Goal: Communication & Community: Answer question/provide support

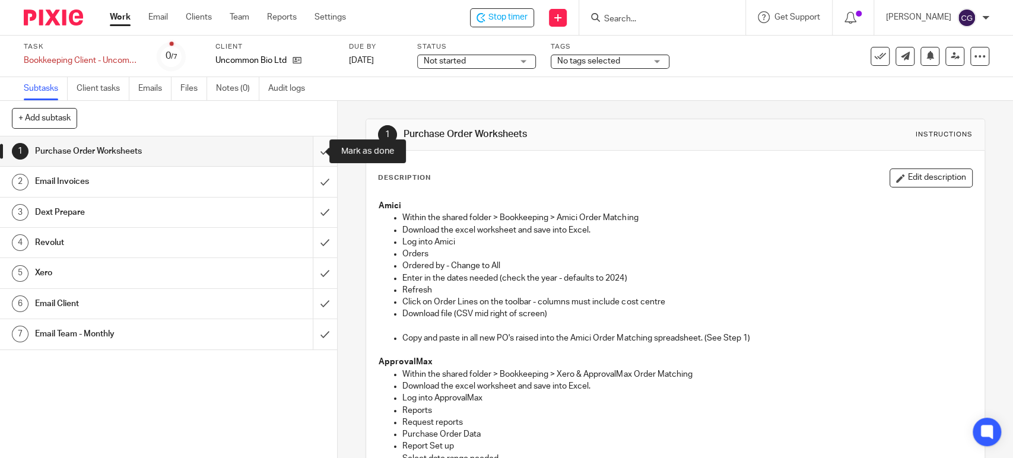
click at [313, 153] on input "submit" at bounding box center [168, 151] width 337 height 30
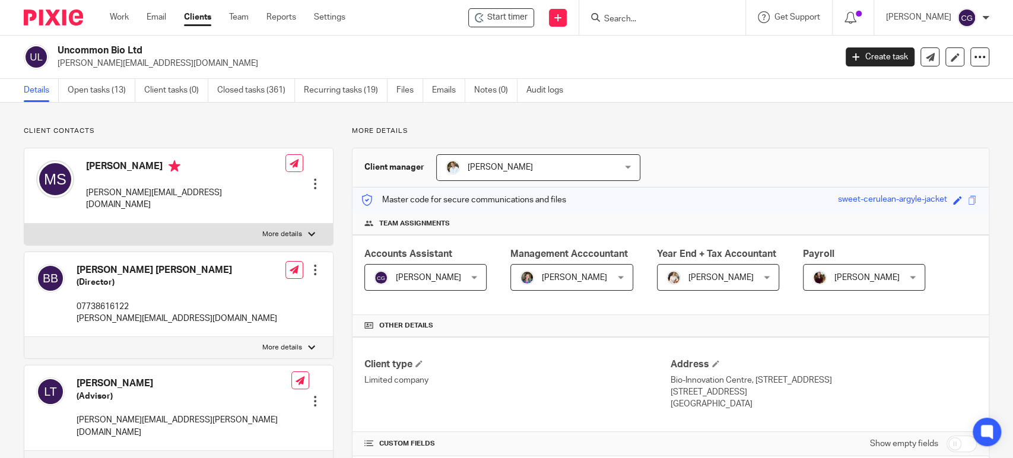
scroll to position [1223, 0]
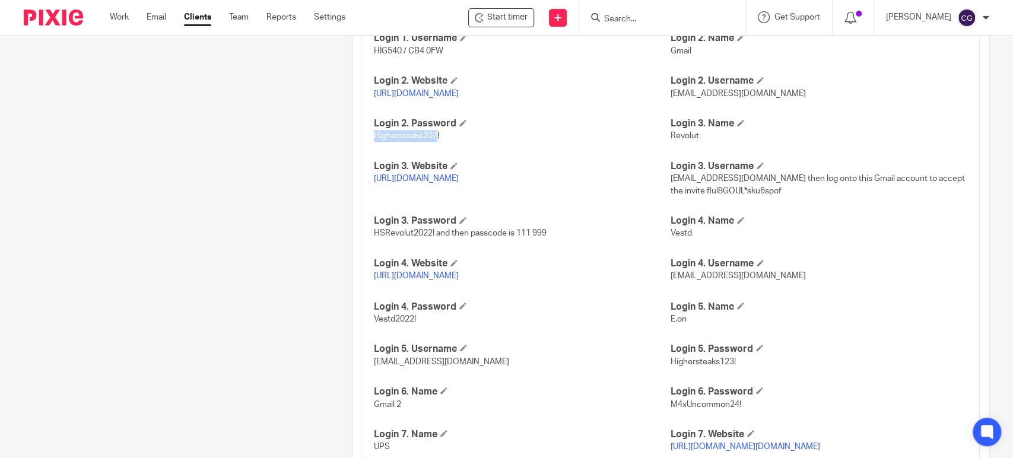
click at [444, 98] on link "https://mail.google.com/" at bounding box center [416, 94] width 85 height 8
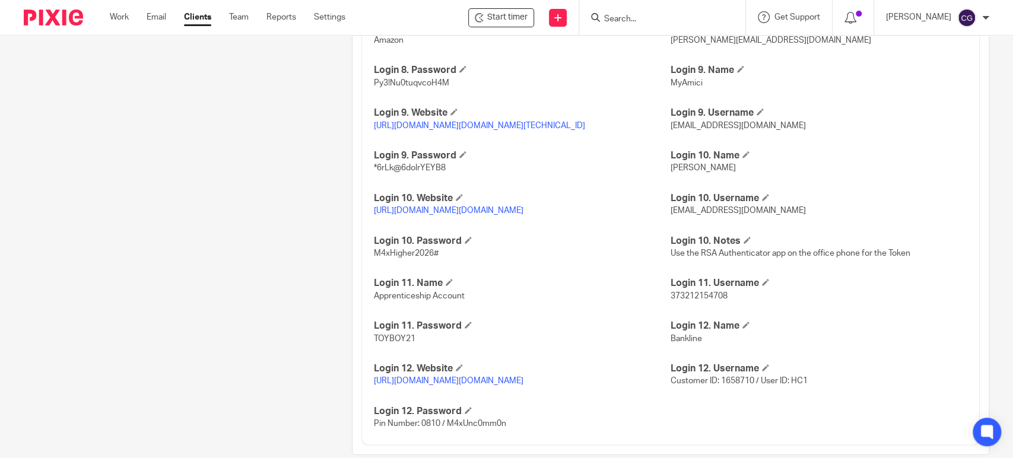
scroll to position [1717, 0]
click at [525, 127] on link "https://auth.myamici.com/realms/myamici/protocol/openid-connect/auth?client_id=…" at bounding box center [479, 123] width 211 height 8
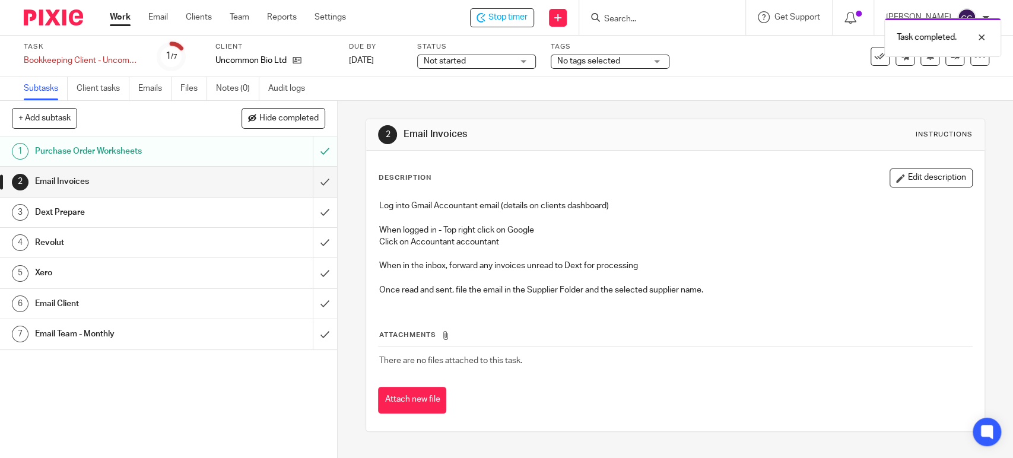
click at [310, 186] on input "submit" at bounding box center [168, 182] width 337 height 30
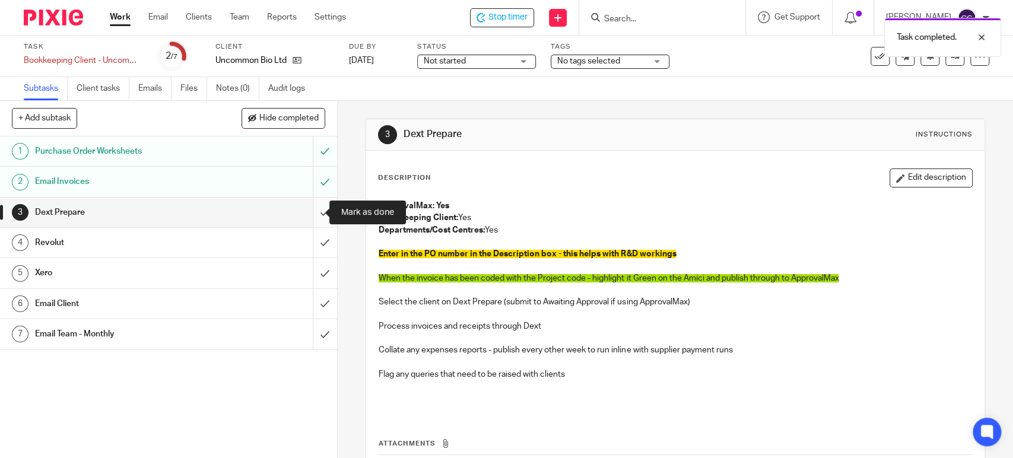
click at [313, 214] on input "submit" at bounding box center [168, 213] width 337 height 30
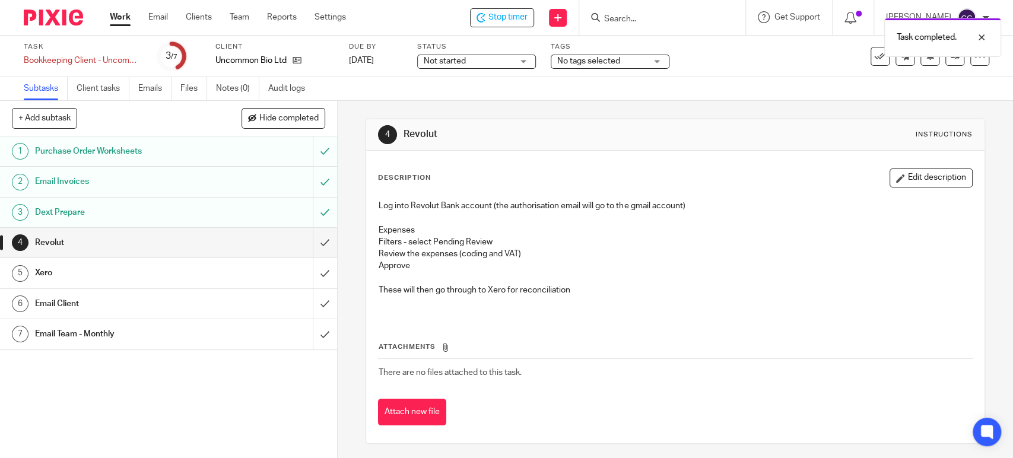
click at [245, 298] on div "Email Client" at bounding box center [168, 304] width 266 height 18
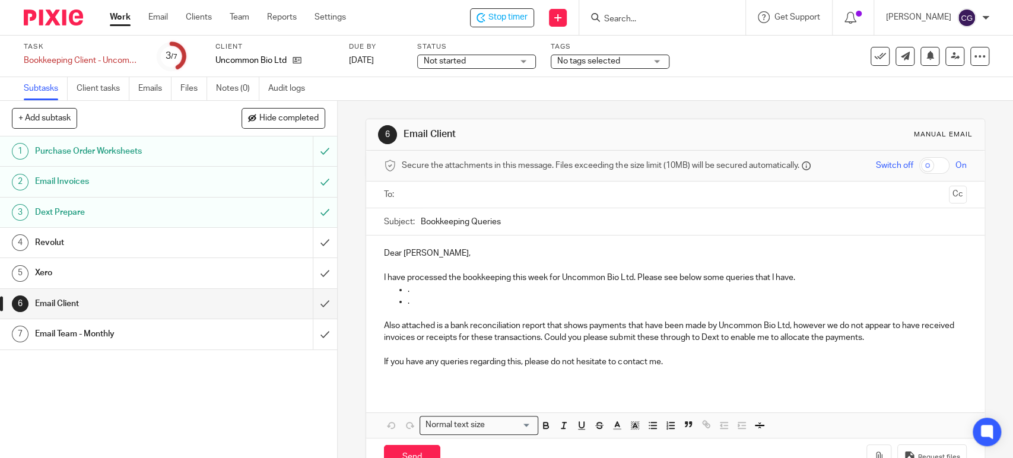
click at [442, 190] on input "text" at bounding box center [675, 195] width 538 height 14
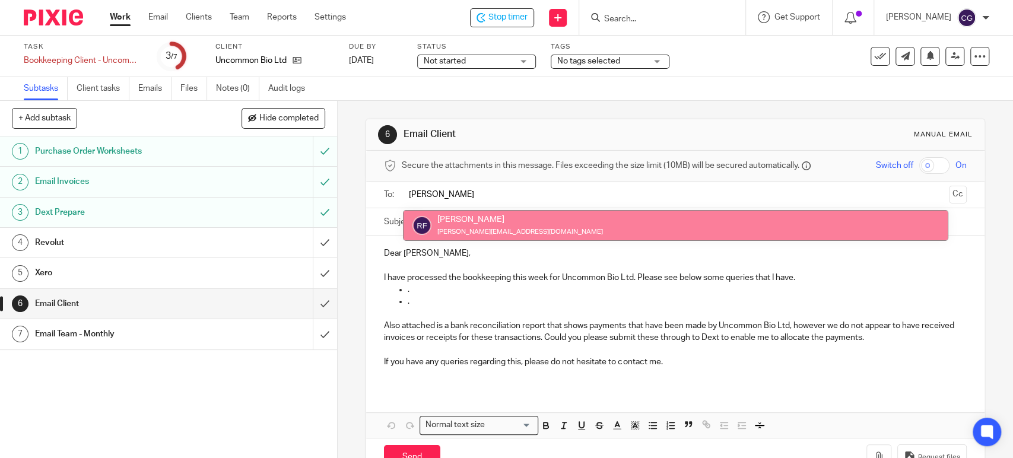
type input "[PERSON_NAME]"
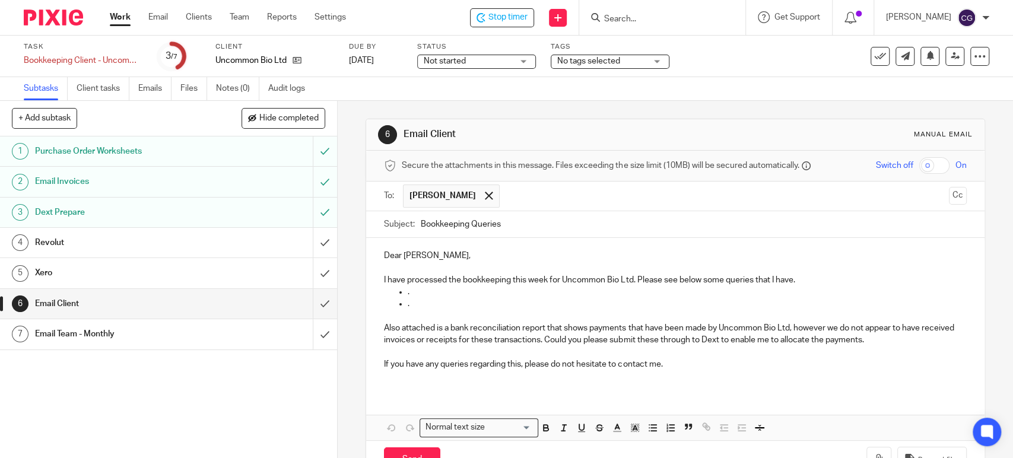
click at [529, 195] on input "text" at bounding box center [725, 196] width 438 height 23
type input "ibraheem"
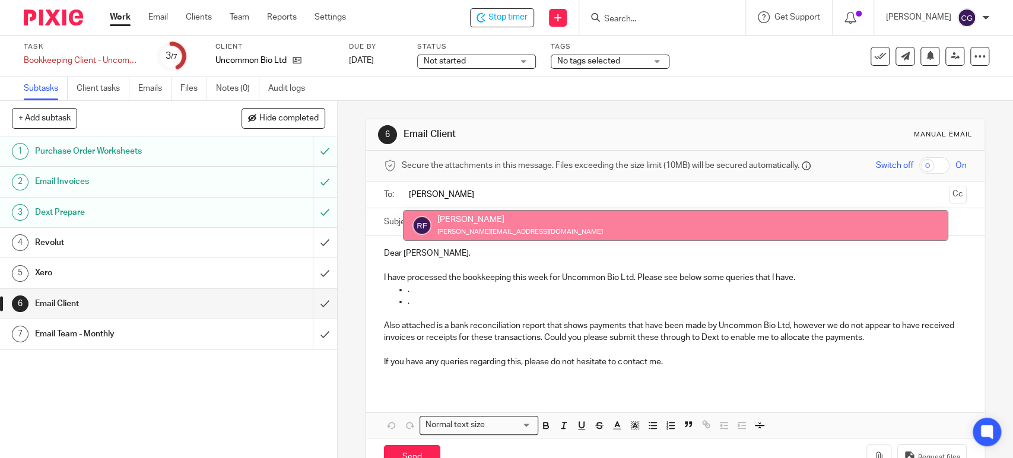
type input "[PERSON_NAME]"
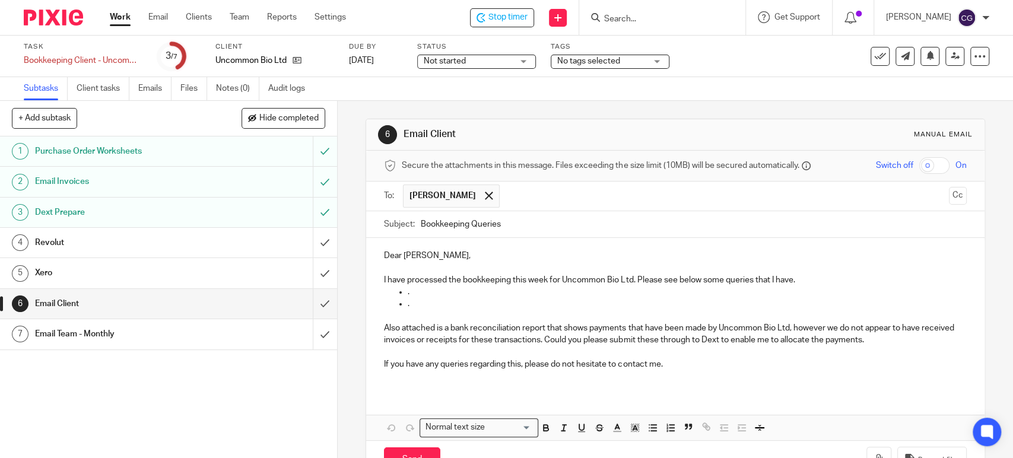
click at [537, 198] on input "text" at bounding box center [725, 196] width 438 height 23
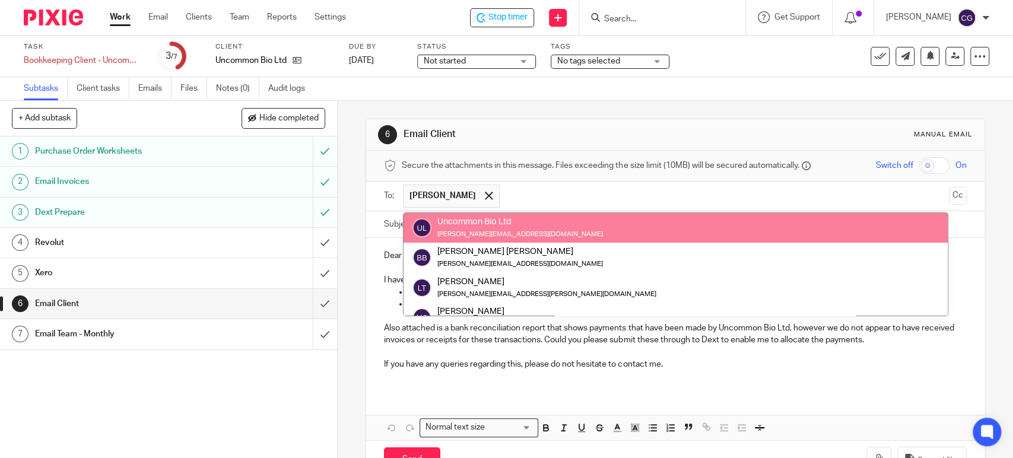
paste input "[EMAIL_ADDRESS][DOMAIN_NAME]"
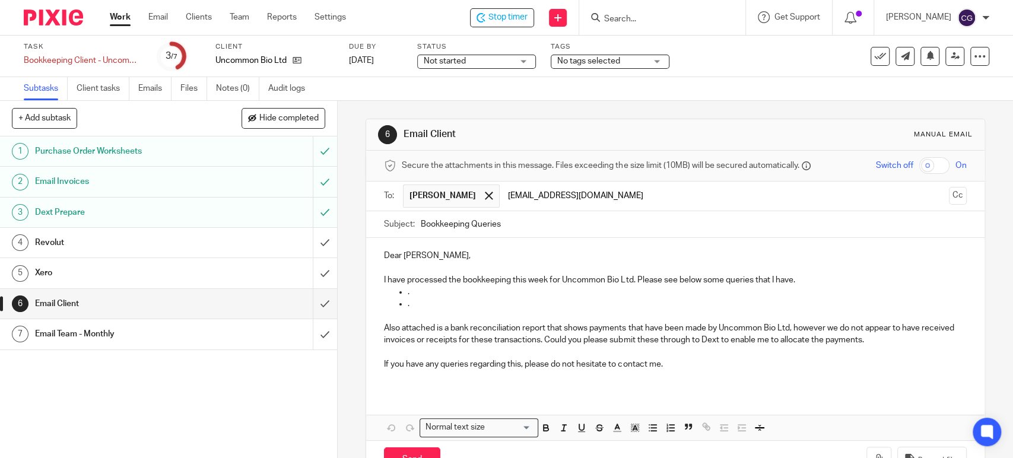
type input "[EMAIL_ADDRESS][DOMAIN_NAME]"
click at [421, 223] on input "Bookkeeping Queries" at bounding box center [693, 224] width 545 height 27
click at [577, 222] on input "Uncommon Bookkeeping Queries" at bounding box center [693, 224] width 545 height 27
type input "Uncommon Bookkeeping Queries [DATE]"
click at [428, 258] on p "Dear [PERSON_NAME]," at bounding box center [675, 256] width 582 height 12
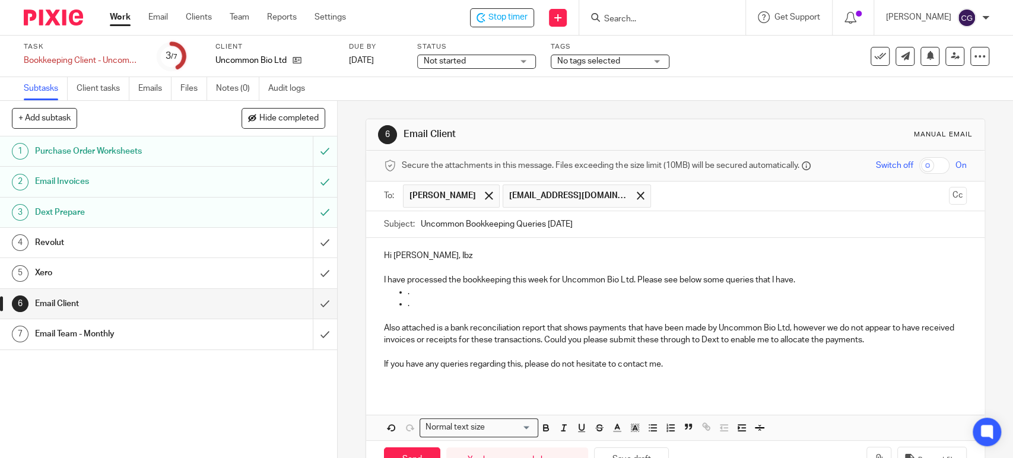
click at [805, 282] on p "I have processed the bookkeeping this week for Uncommon Bio Ltd. Please see bel…" at bounding box center [675, 280] width 582 height 12
click at [435, 290] on p "." at bounding box center [687, 292] width 558 height 12
click at [414, 306] on p "." at bounding box center [687, 304] width 558 height 12
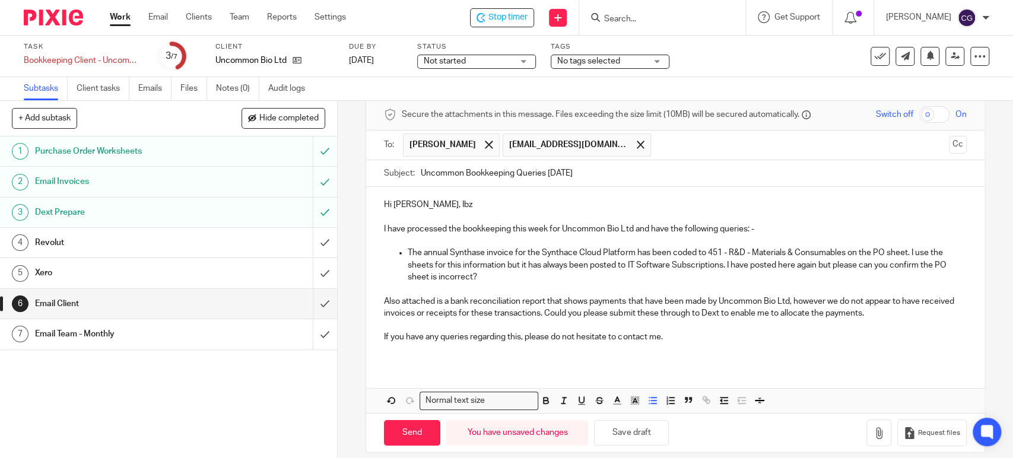
scroll to position [62, 0]
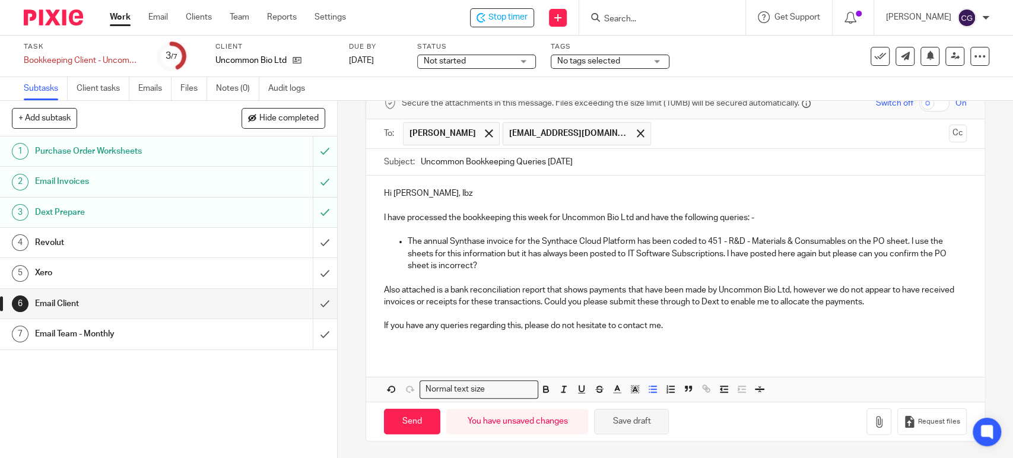
click at [633, 428] on button "Save draft" at bounding box center [631, 422] width 75 height 26
click at [493, 265] on p "The annual Synthase invoice for the Synthace Cloud Platform has been coded to 4…" at bounding box center [687, 254] width 558 height 36
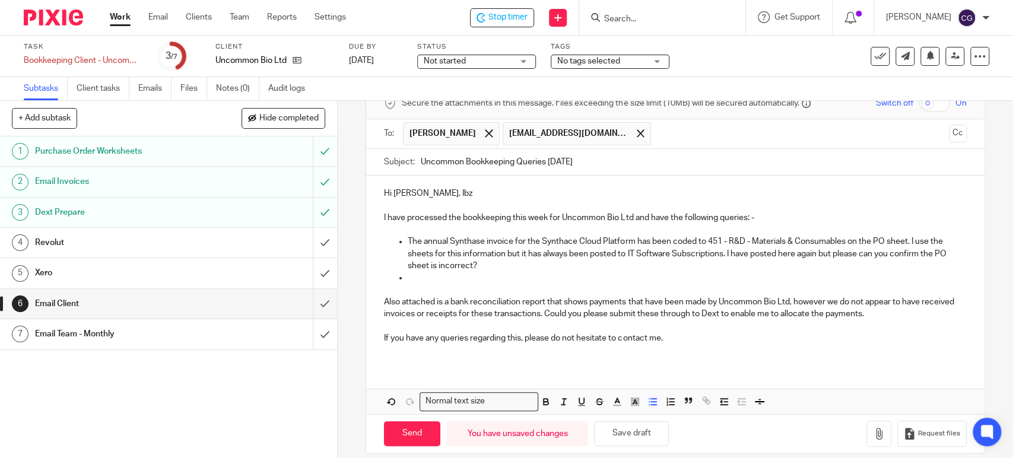
click at [492, 265] on p "The annual Synthase invoice for the Synthace Cloud Platform has been coded to 4…" at bounding box center [687, 254] width 558 height 36
click at [641, 433] on button "Save draft" at bounding box center [631, 434] width 75 height 26
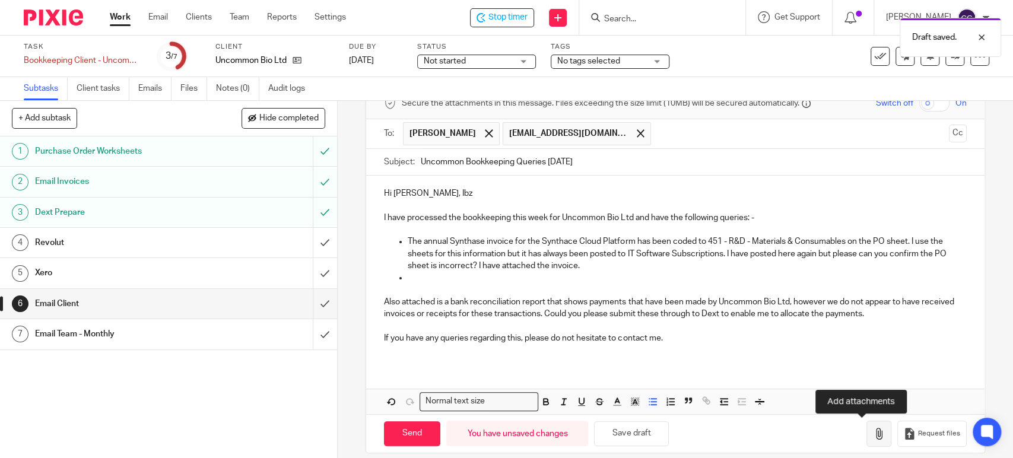
click at [873, 430] on icon "button" at bounding box center [879, 434] width 12 height 12
click at [873, 428] on icon "button" at bounding box center [879, 434] width 12 height 12
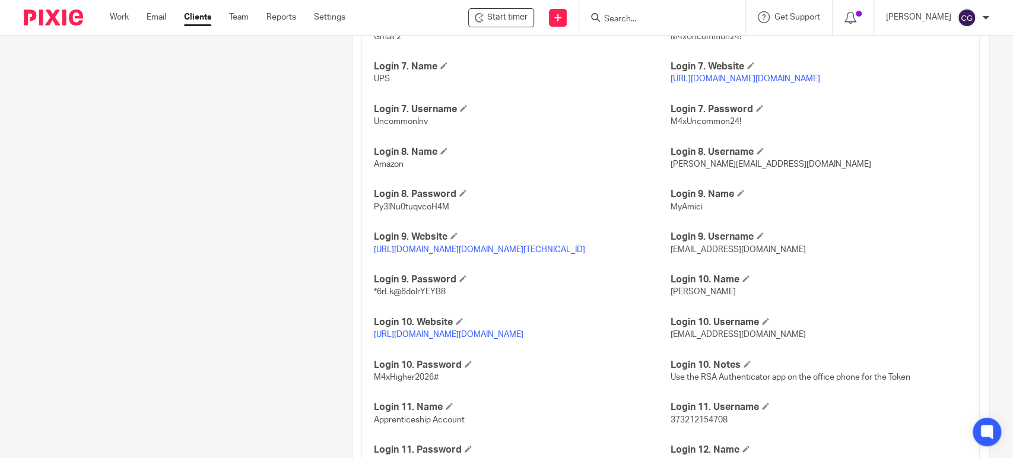
scroll to position [1189, 0]
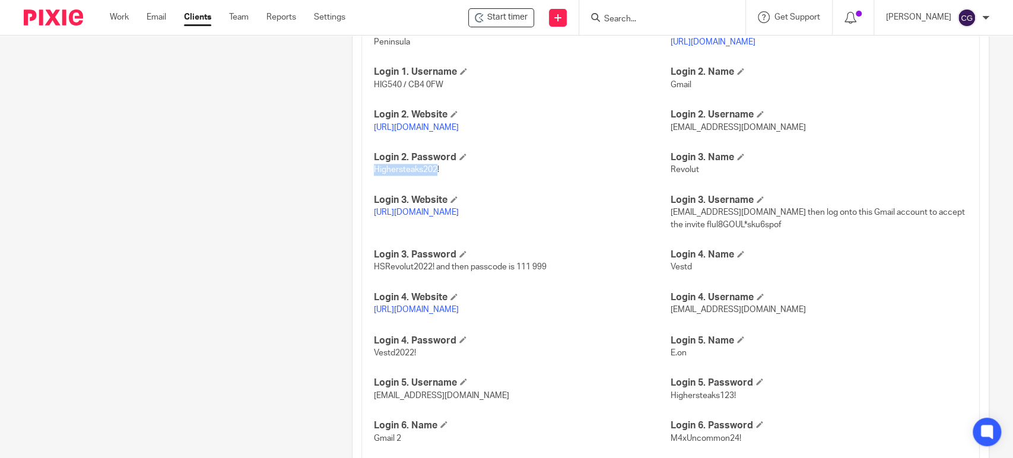
click at [428, 132] on link "https://mail.google.com/" at bounding box center [416, 127] width 85 height 8
